Goal: Task Accomplishment & Management: Manage account settings

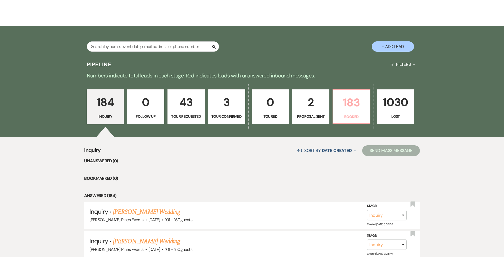
click at [358, 116] on p "Booked" at bounding box center [352, 117] width 30 height 6
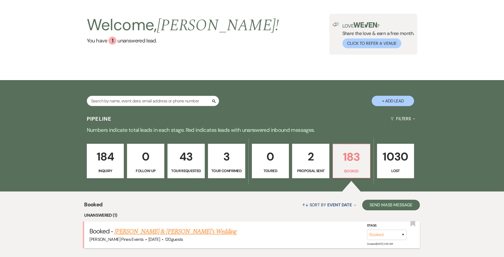
scroll to position [106, 0]
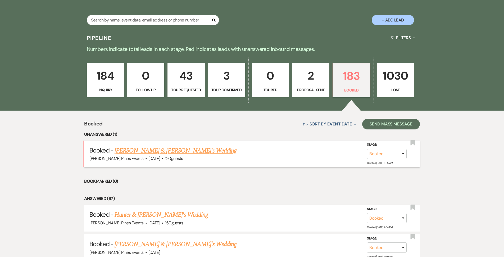
click at [164, 149] on link "[PERSON_NAME] & [PERSON_NAME]'s Wedding" at bounding box center [176, 151] width 122 height 10
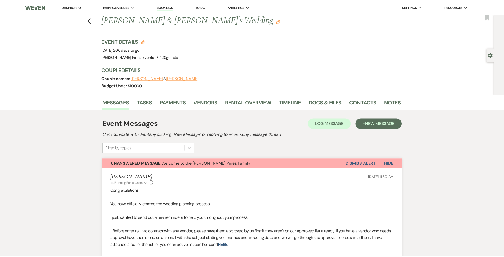
scroll to position [79, 0]
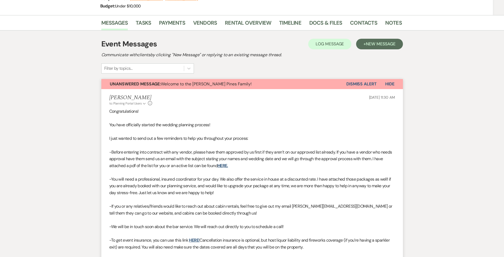
click at [353, 85] on button "Dismiss Alert" at bounding box center [362, 84] width 30 height 10
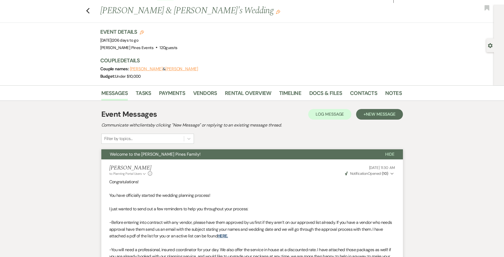
scroll to position [0, 0]
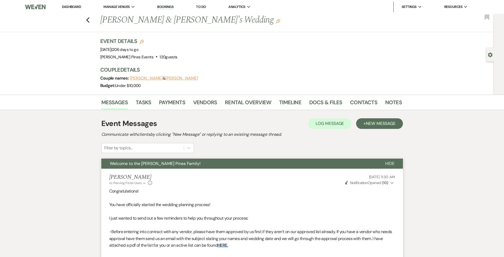
click at [69, 6] on link "Dashboard" at bounding box center [71, 7] width 19 height 5
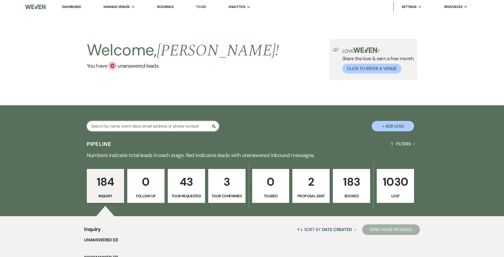
click at [155, 125] on input "text" at bounding box center [153, 126] width 132 height 10
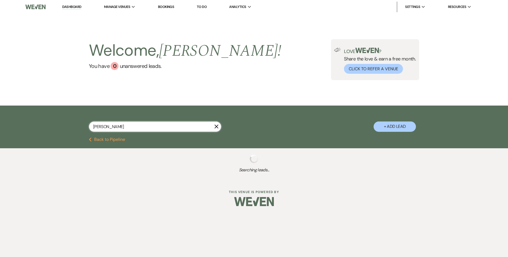
type input "[PERSON_NAME]"
select select "8"
select select "5"
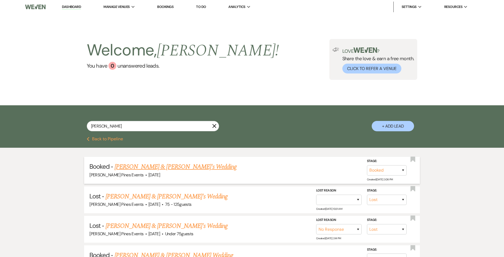
click at [173, 169] on link "[PERSON_NAME] & [PERSON_NAME]'s Wedding" at bounding box center [176, 167] width 122 height 10
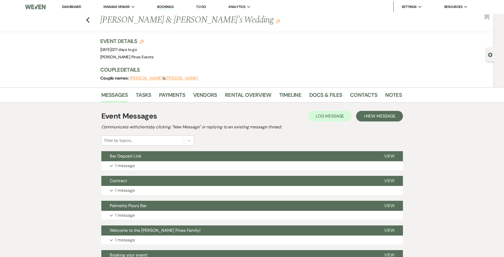
click at [186, 98] on li "Payments" at bounding box center [176, 95] width 34 height 13
click at [181, 95] on link "Payments" at bounding box center [172, 97] width 26 height 12
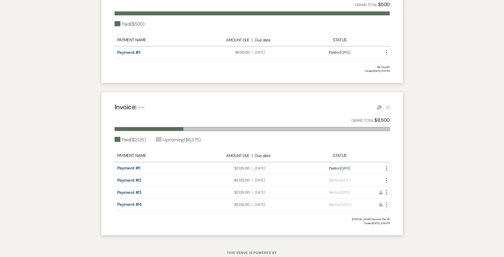
scroll to position [195, 0]
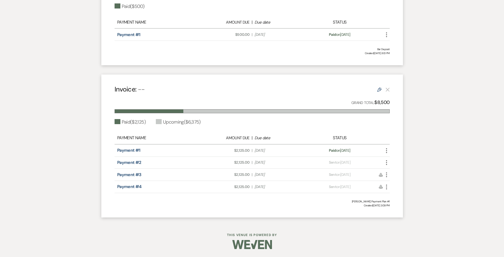
click at [387, 160] on use "button" at bounding box center [386, 162] width 1 height 5
click at [400, 191] on link "Pencil Edit" at bounding box center [410, 190] width 53 height 9
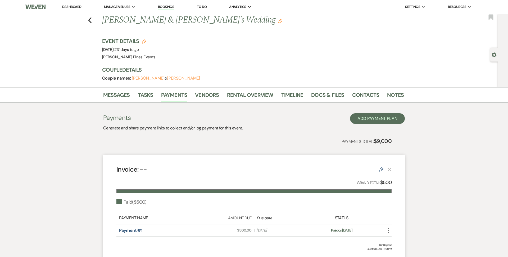
select select "1"
select select "2"
select select "percentage"
select select "2"
select select "percentage"
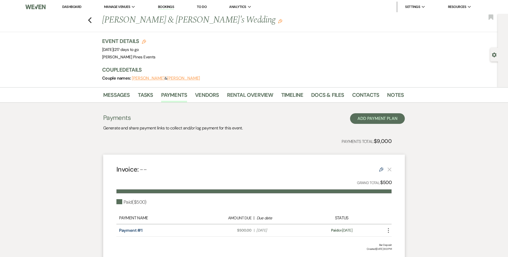
select select "client"
select select "weeks"
select select "2"
select select "percentage"
select select "client"
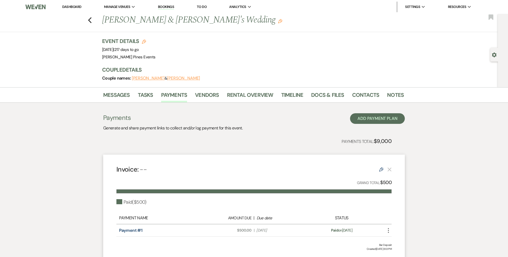
select select "weeks"
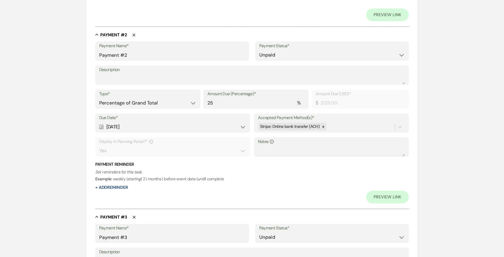
scroll to position [291, 0]
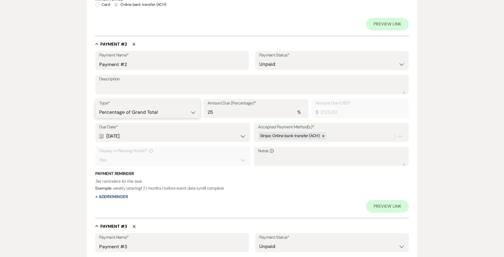
click at [193, 114] on select "Dollar Amount Percentage of Grand Total" at bounding box center [147, 112] width 97 height 10
select select "flat"
click at [99, 107] on select "Dollar Amount Percentage of Grand Total" at bounding box center [147, 112] width 97 height 10
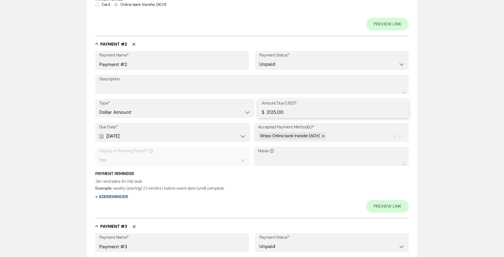
drag, startPoint x: 315, startPoint y: 115, endPoint x: 247, endPoint y: 114, distance: 68.1
click at [257, 115] on div "Type* Dollar Amount Percentage of Grand Total Amount Due (USD)* $ 2125.00" at bounding box center [252, 111] width 314 height 24
type input "2000.00"
click at [361, 187] on p "Set reminders for this task. Example : weekly | starting | 2 | months | before …" at bounding box center [252, 185] width 314 height 14
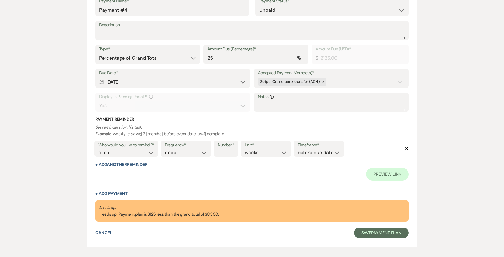
scroll to position [675, 0]
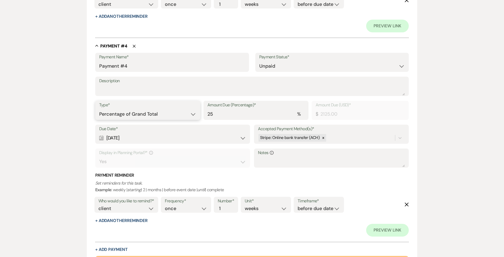
drag, startPoint x: 153, startPoint y: 116, endPoint x: 153, endPoint y: 119, distance: 3.2
click at [153, 116] on select "Dollar Amount Percentage of Grand Total" at bounding box center [147, 114] width 97 height 10
select select "flat"
click at [99, 109] on select "Dollar Amount Percentage of Grand Total" at bounding box center [147, 114] width 97 height 10
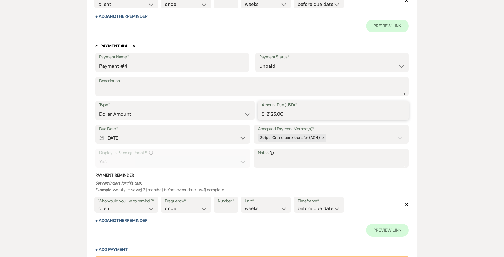
click at [276, 115] on input "2125.00" at bounding box center [334, 114] width 144 height 10
type input "2150.00"
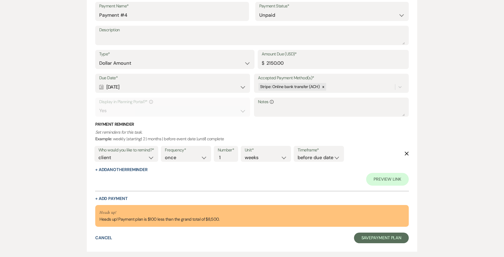
scroll to position [755, 0]
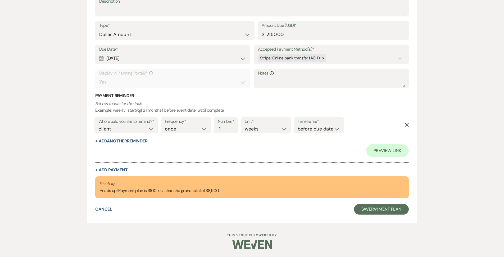
click at [243, 170] on div "+ Add Payment" at bounding box center [252, 170] width 314 height 4
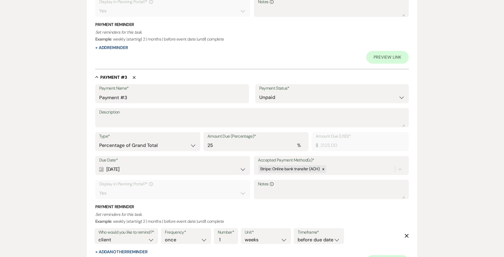
scroll to position [410, 0]
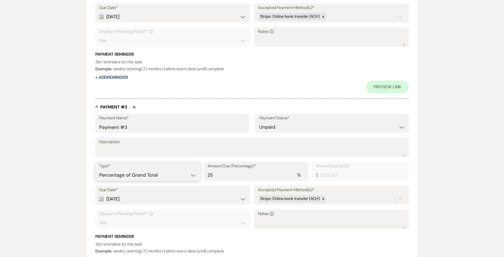
click at [172, 175] on select "Dollar Amount Percentage of Grand Total" at bounding box center [147, 175] width 97 height 10
select select "flat"
click at [99, 170] on select "Dollar Amount Percentage of Grand Total" at bounding box center [147, 175] width 97 height 10
click at [276, 174] on input "2125.00" at bounding box center [334, 175] width 144 height 10
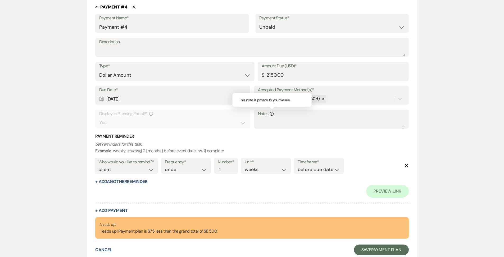
scroll to position [755, 0]
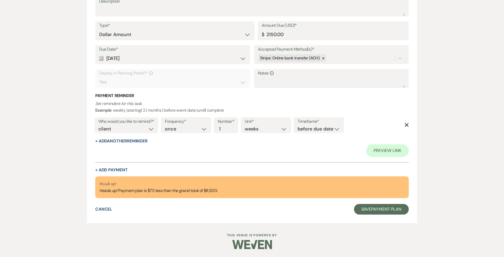
click at [184, 208] on div "Cancel Save Payment Plan" at bounding box center [252, 209] width 314 height 11
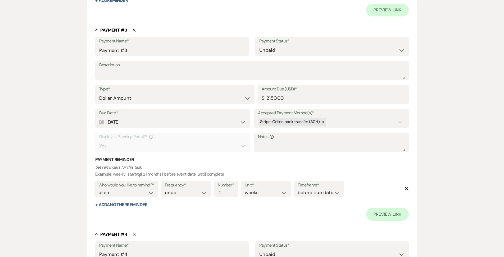
scroll to position [503, 0]
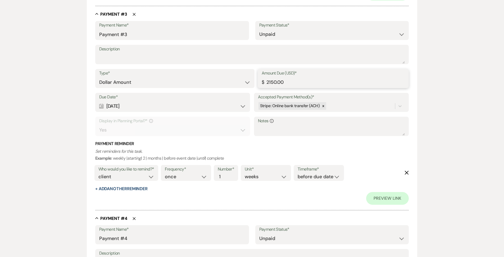
click at [273, 83] on input "2150.00" at bounding box center [334, 82] width 144 height 10
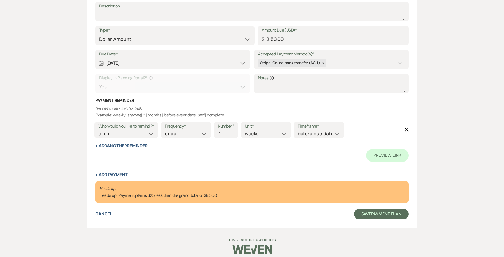
scroll to position [755, 0]
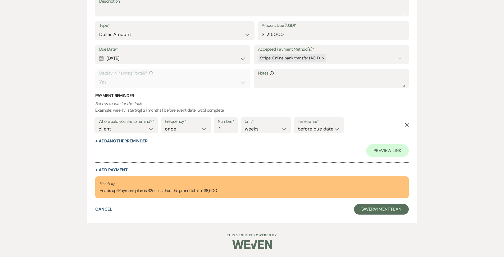
type input "2200.00"
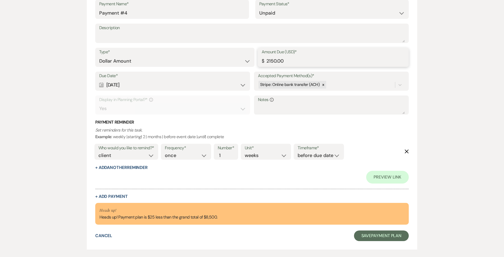
click at [277, 61] on input "2150.00" at bounding box center [334, 61] width 144 height 10
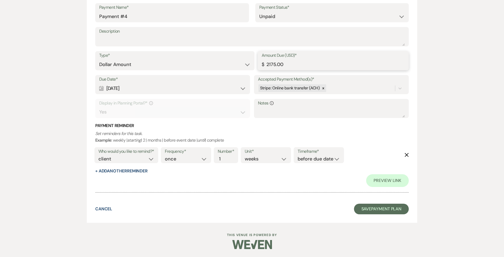
type input "2175.00"
click at [398, 203] on button "Save Payment Plan" at bounding box center [381, 208] width 55 height 11
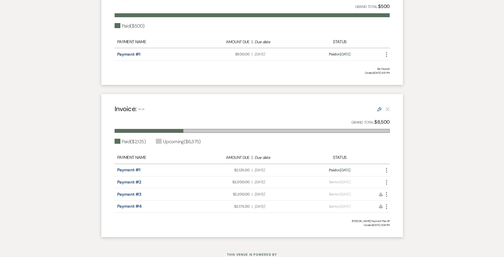
scroll to position [195, 0]
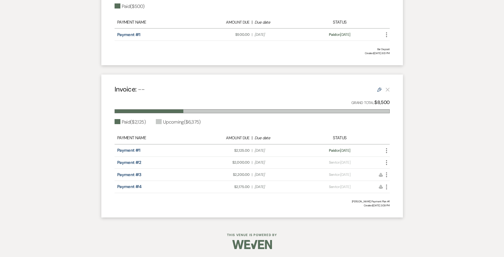
click at [388, 164] on icon "More" at bounding box center [387, 162] width 6 height 6
click at [399, 173] on button "Attach File Attach to Message" at bounding box center [410, 172] width 53 height 9
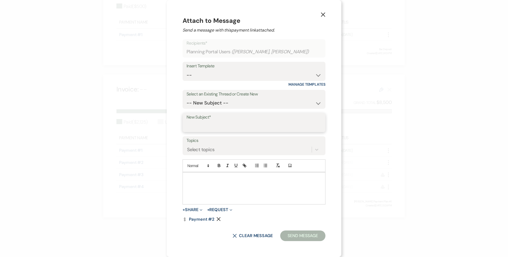
click at [218, 122] on input "New Subject*" at bounding box center [254, 126] width 135 height 10
click at [226, 131] on input "Payment Linkl" at bounding box center [254, 126] width 135 height 10
type input "Payment Link"
type button "ordered"
type button "bullet"
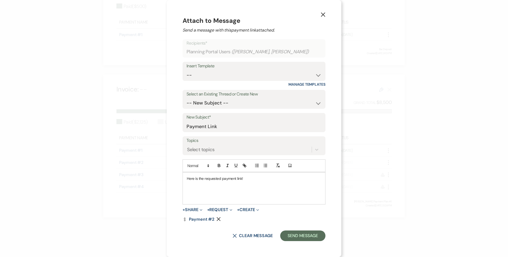
click at [310, 228] on form "Recipients* Planning Portal Users ( [PERSON_NAME], [PERSON_NAME] ) Insert Templ…" at bounding box center [254, 139] width 143 height 201
click at [310, 230] on button "Send Message" at bounding box center [302, 235] width 45 height 11
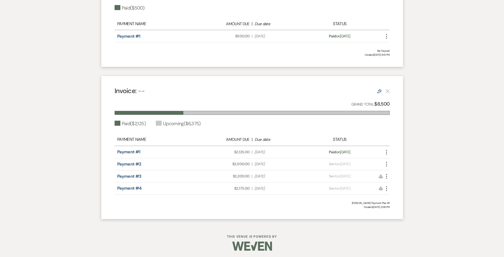
scroll to position [0, 0]
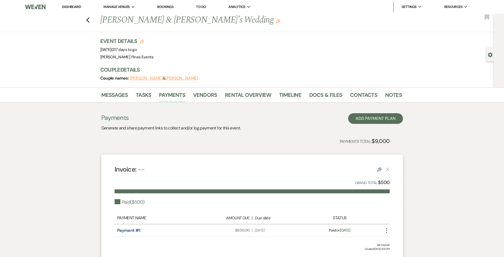
click at [87, 18] on div "Previous [PERSON_NAME] & [PERSON_NAME]'s Wedding Edit Bookmark" at bounding box center [245, 23] width 497 height 18
click at [89, 19] on icon "Previous" at bounding box center [88, 20] width 4 height 6
select select "8"
select select "5"
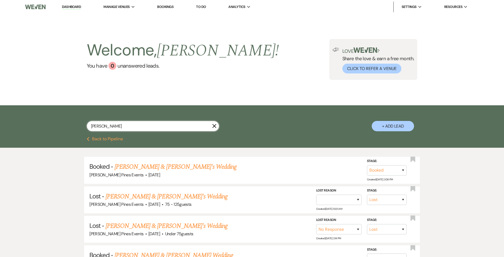
click at [154, 127] on input "[PERSON_NAME]" at bounding box center [153, 126] width 132 height 10
click at [155, 126] on input "[PERSON_NAME]" at bounding box center [153, 126] width 132 height 10
type input "[PERSON_NAME]"
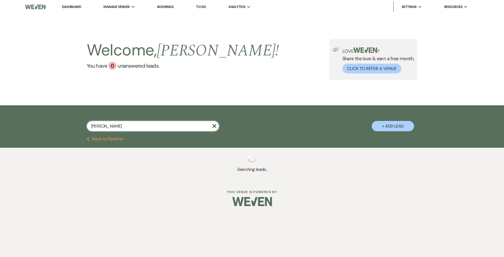
select select "8"
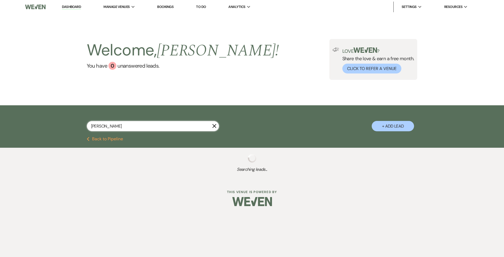
select select "5"
select select "8"
select select "5"
select select "8"
select select "5"
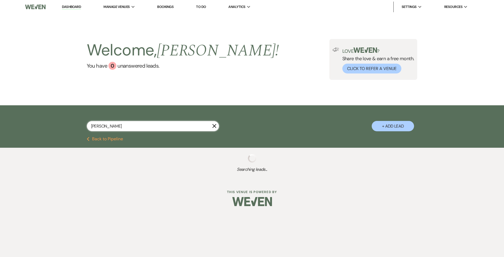
select select "8"
select select "5"
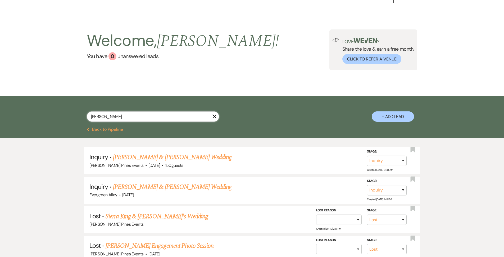
scroll to position [26, 0]
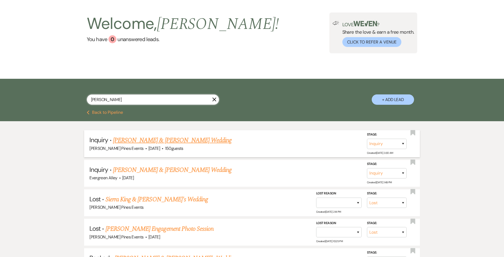
type input "[PERSON_NAME]"
click at [163, 139] on link "[PERSON_NAME] & [PERSON_NAME] Wedding" at bounding box center [172, 140] width 119 height 10
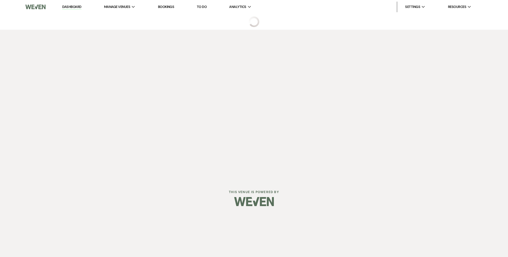
select select "5"
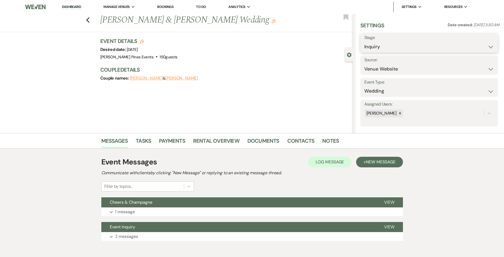
click at [379, 48] on select "Inquiry Follow Up Tour Requested Tour Confirmed Toured Proposal Sent Booked Lost" at bounding box center [430, 47] width 130 height 10
select select "6"
click at [365, 42] on select "Inquiry Follow Up Tour Requested Tour Confirmed Toured Proposal Sent Booked Lost" at bounding box center [430, 47] width 130 height 10
click at [275, 110] on div "Previous [PERSON_NAME] & [PERSON_NAME] Wedding Edit Bookmark Gear Settings Sett…" at bounding box center [176, 73] width 353 height 119
click at [469, 38] on button "Save" at bounding box center [483, 43] width 30 height 11
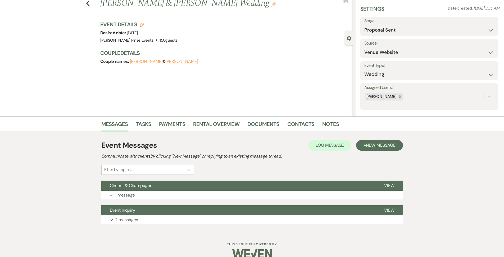
scroll to position [26, 0]
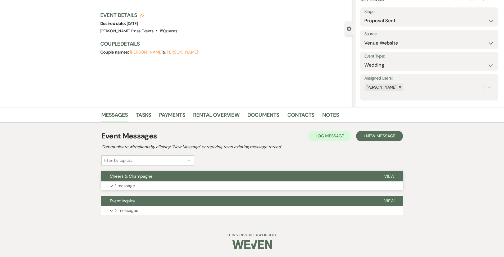
click at [122, 186] on p "1 message" at bounding box center [125, 185] width 20 height 7
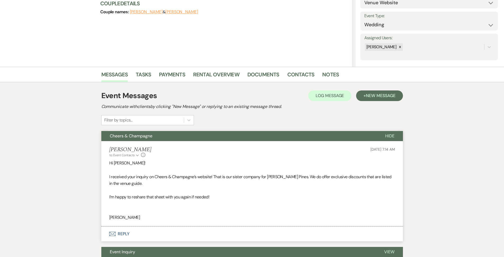
scroll to position [117, 0]
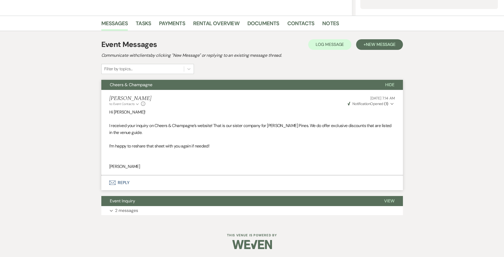
click at [401, 82] on button "Hide" at bounding box center [390, 85] width 26 height 10
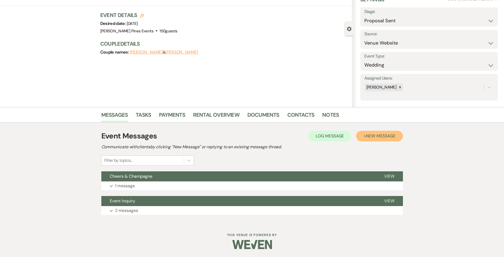
drag, startPoint x: 383, startPoint y: 134, endPoint x: 378, endPoint y: 132, distance: 5.2
click at [379, 132] on button "+ New Message" at bounding box center [379, 136] width 47 height 11
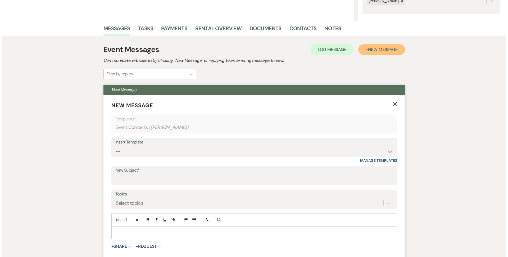
scroll to position [158, 0]
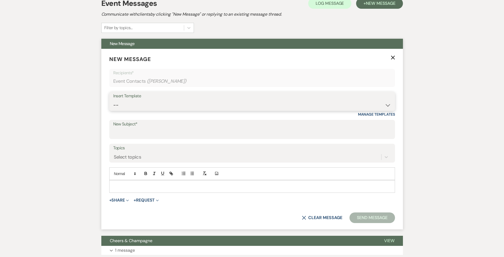
click at [140, 104] on select "-- Weven Planning Portal Introduction (Booked Events) Contract (Pre-Booked Lead…" at bounding box center [252, 105] width 278 height 10
click at [70, 126] on div "Messages Tasks Payments Rental Overview Documents Contacts Notes Event Messages…" at bounding box center [252, 131] width 504 height 312
click at [128, 201] on icon "Expand" at bounding box center [127, 200] width 3 height 3
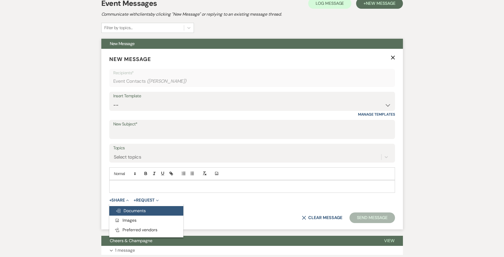
click at [130, 212] on span "Doc Upload Documents" at bounding box center [131, 211] width 30 height 6
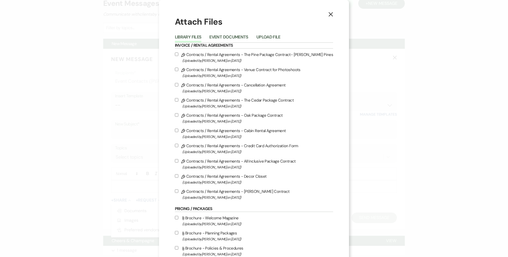
click at [245, 163] on label "Pencil Contracts / Rental Agreements - All Inclusive Package Contract (Uploaded…" at bounding box center [254, 164] width 159 height 12
click at [178, 162] on input "Pencil Contracts / Rental Agreements - All Inclusive Package Contract (Uploaded…" at bounding box center [176, 160] width 3 height 3
checkbox input "true"
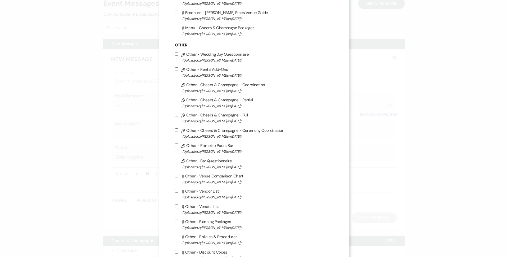
scroll to position [408, 0]
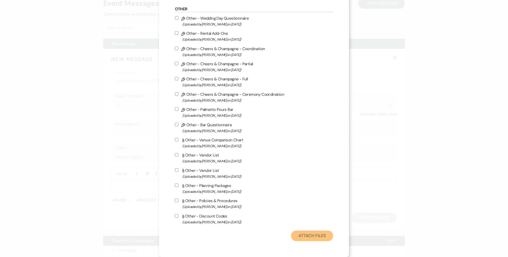
click at [303, 238] on button "Attach Files" at bounding box center [312, 235] width 42 height 11
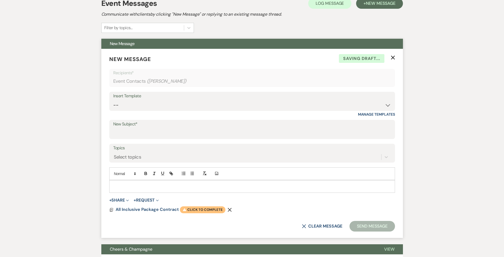
click at [203, 209] on span "Warning Click to complete" at bounding box center [203, 209] width 46 height 7
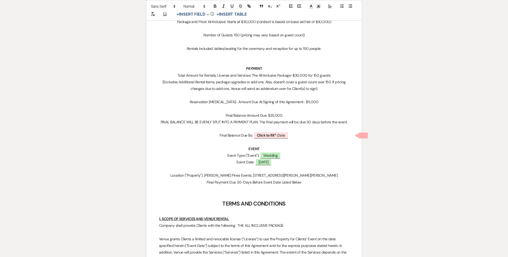
scroll to position [291, 0]
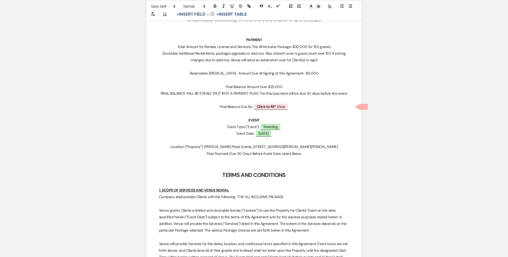
click at [270, 109] on b "Click to fill* :" at bounding box center [267, 106] width 21 height 5
select select "owner"
select select "Date"
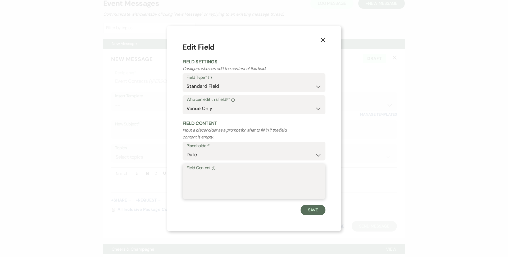
click at [252, 180] on textarea "Field Content Info" at bounding box center [254, 185] width 135 height 26
type textarea "[DATE]"
click at [327, 210] on div "X Edit Field Field Settings Configure who can edit the content of this field. F…" at bounding box center [254, 128] width 175 height 205
click at [320, 210] on button "Save" at bounding box center [313, 209] width 25 height 11
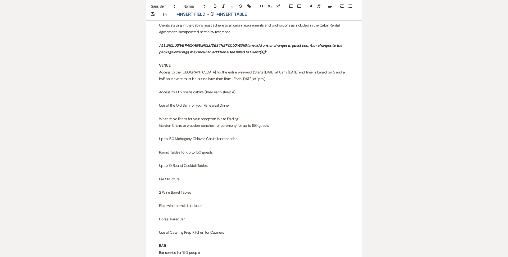
scroll to position [927, 0]
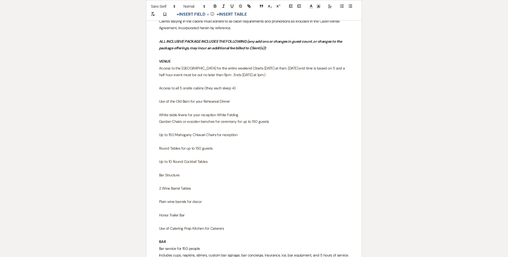
click at [267, 66] on span "Access to the [GEOGRAPHIC_DATA] for the entire weekend (Starts [DATE] at 8am. […" at bounding box center [252, 71] width 187 height 11
drag, startPoint x: 325, startPoint y: 63, endPoint x: 338, endPoint y: 69, distance: 14.9
click at [325, 66] on span "Access to the [GEOGRAPHIC_DATA] for the entire weekend (Starts [DATE][DATE] 8am…" at bounding box center [254, 71] width 190 height 11
click at [315, 70] on span "Access to the [GEOGRAPHIC_DATA] for the entire weekend (Starts [DATE][DATE] 8am…" at bounding box center [254, 71] width 190 height 11
click at [260, 91] on p at bounding box center [254, 94] width 190 height 7
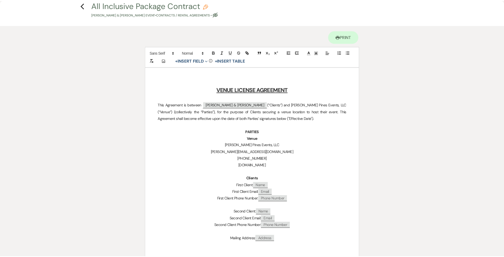
scroll to position [0, 0]
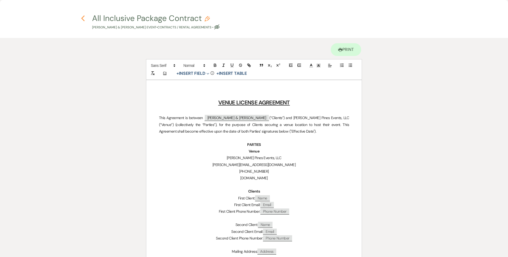
click at [84, 19] on icon "Previous" at bounding box center [83, 18] width 4 height 6
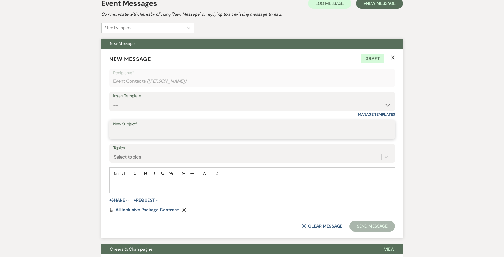
click at [149, 134] on input "New Subject*" at bounding box center [252, 133] width 278 height 10
type input "[PERSON_NAME] Pines Contract"
type button "ordered"
type button "bullet"
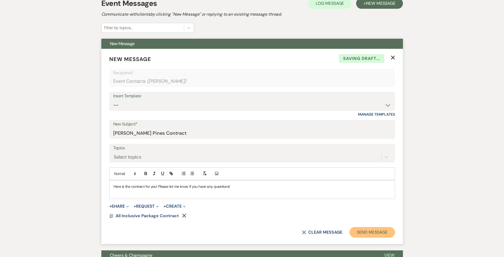
click at [361, 235] on button "Send Message" at bounding box center [372, 232] width 45 height 11
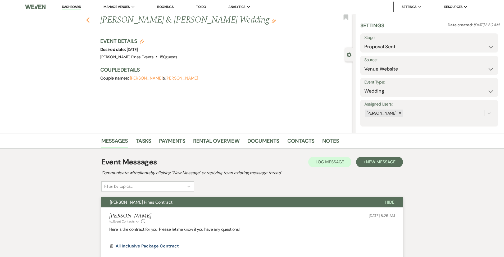
click at [90, 23] on icon "Previous" at bounding box center [88, 20] width 4 height 6
select select "6"
select select "8"
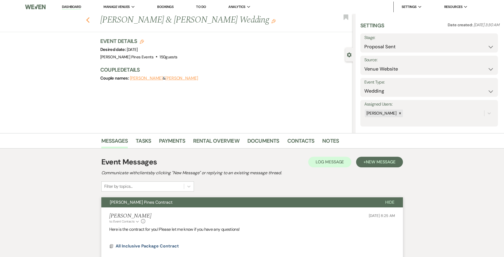
select select "8"
select select "5"
select select "8"
select select "5"
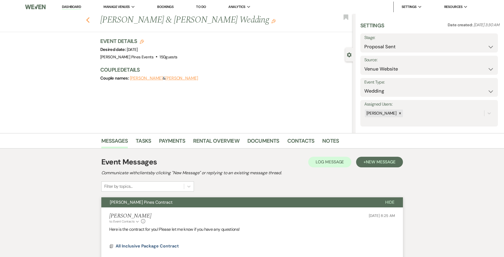
select select "8"
select select "5"
select select "8"
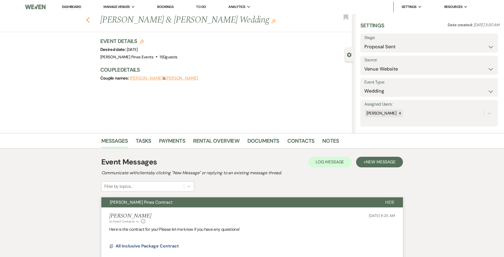
select select "5"
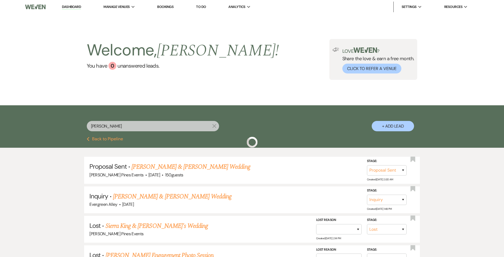
scroll to position [26, 0]
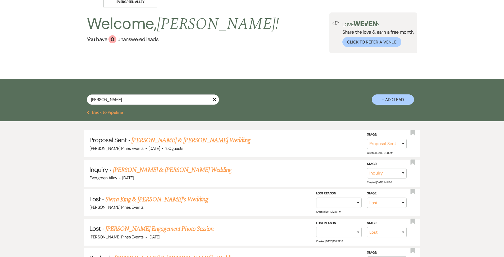
drag, startPoint x: 116, startPoint y: 113, endPoint x: 113, endPoint y: 4, distance: 108.8
click at [116, 113] on button "Previous Back to Pipeline" at bounding box center [105, 112] width 36 height 4
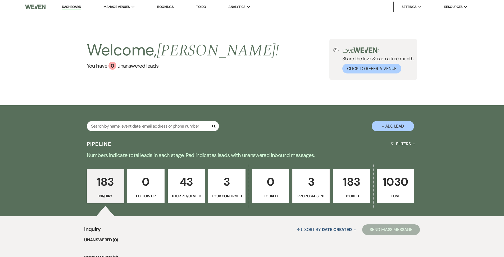
click at [169, 124] on input "text" at bounding box center [153, 126] width 132 height 10
type input "olivia"
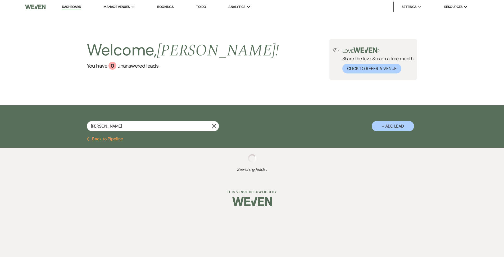
select select "8"
select select "5"
select select "8"
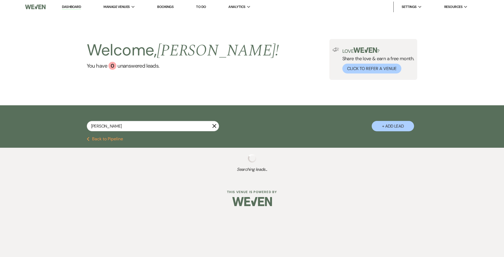
select select "8"
select select "5"
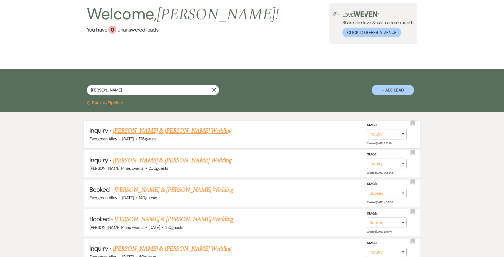
scroll to position [106, 0]
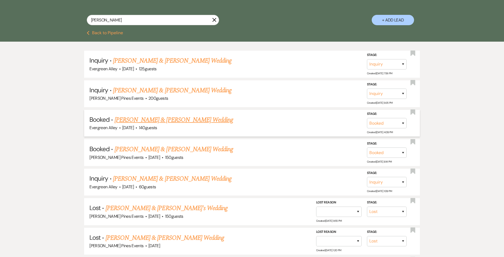
type input "olivia"
click at [179, 120] on link "[PERSON_NAME] & [PERSON_NAME] Wedding" at bounding box center [174, 120] width 119 height 10
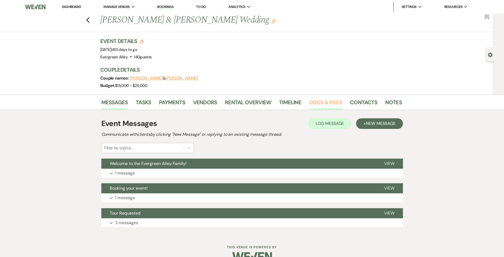
click at [328, 100] on link "Docs & Files" at bounding box center [326, 104] width 33 height 12
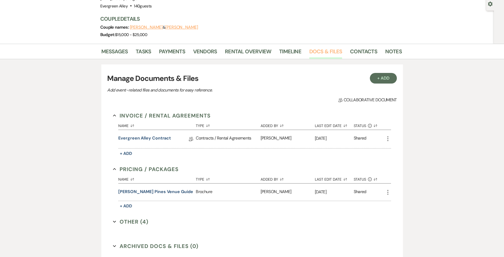
scroll to position [103, 0]
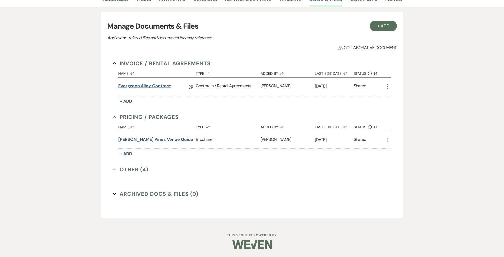
click at [152, 83] on link "Evergreen Alley Contract" at bounding box center [144, 87] width 53 height 8
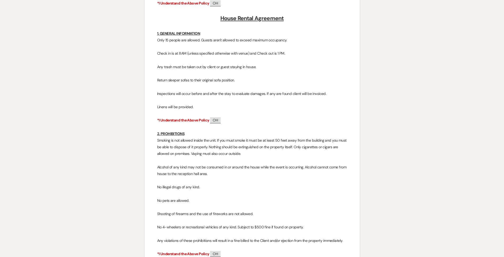
scroll to position [4490, 0]
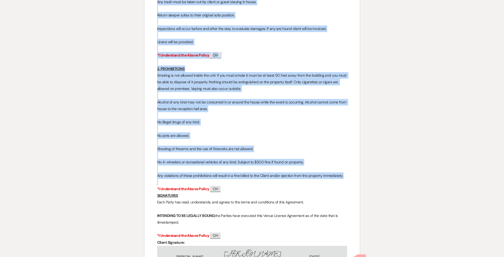
drag, startPoint x: 216, startPoint y: 82, endPoint x: 349, endPoint y: 146, distance: 147.9
copy div "House Rental Agreement 1. GENERAL INFORMATION Only 15 people are allowed. Guest…"
